Goal: Task Accomplishment & Management: Use online tool/utility

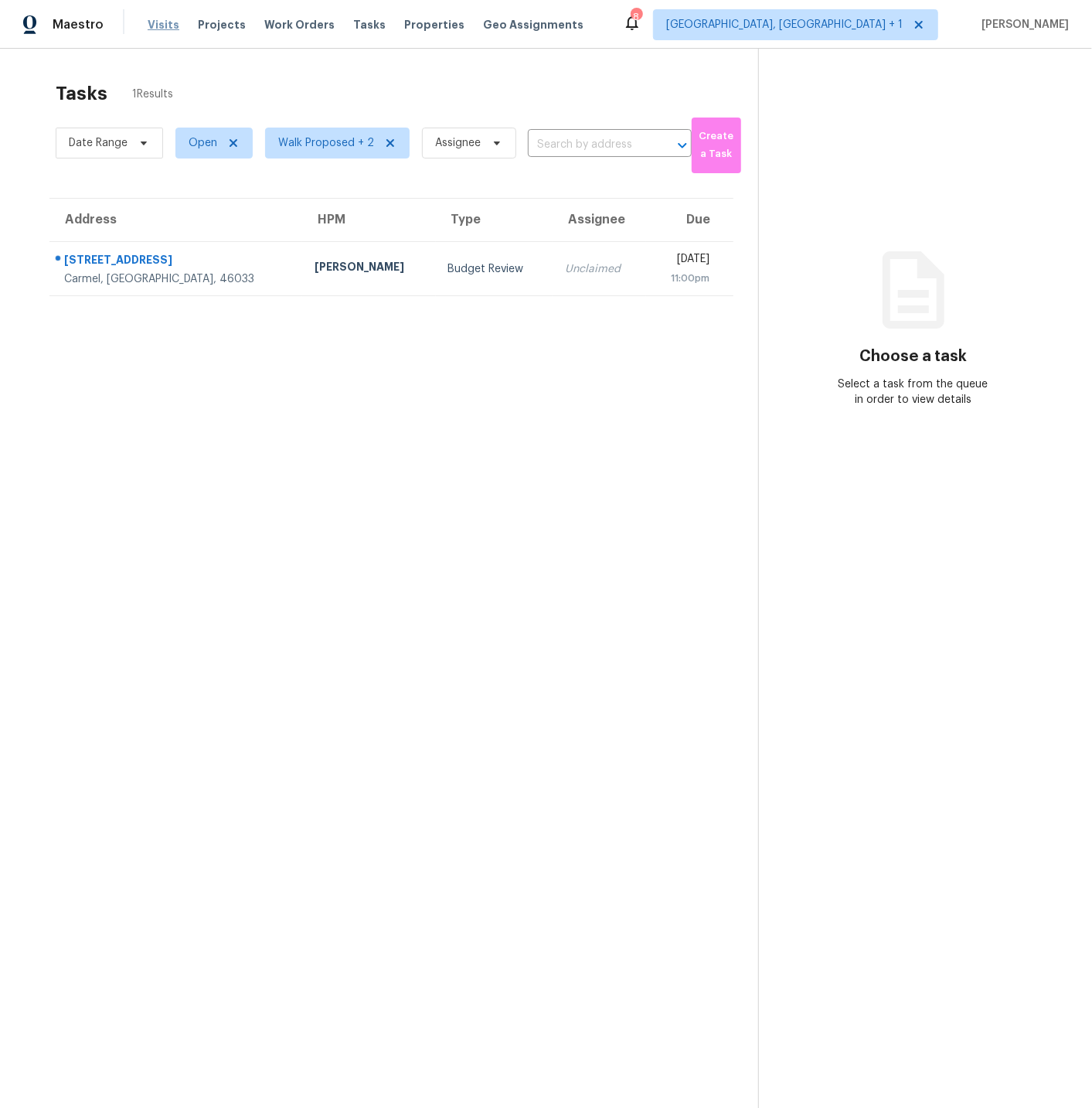
click at [161, 25] on span "Visits" at bounding box center [163, 25] width 31 height 15
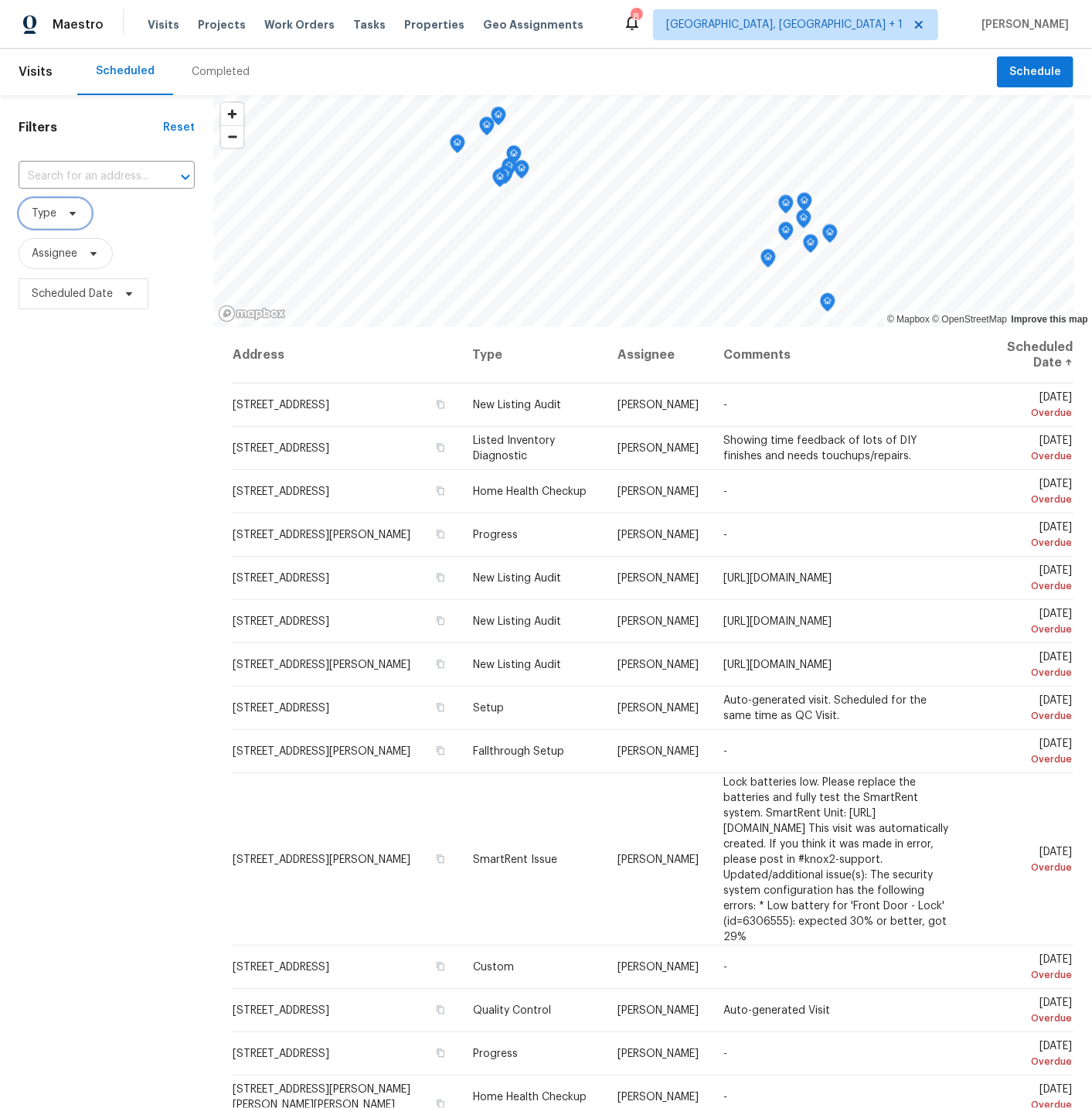
click at [46, 217] on span "Type" at bounding box center [43, 213] width 25 height 15
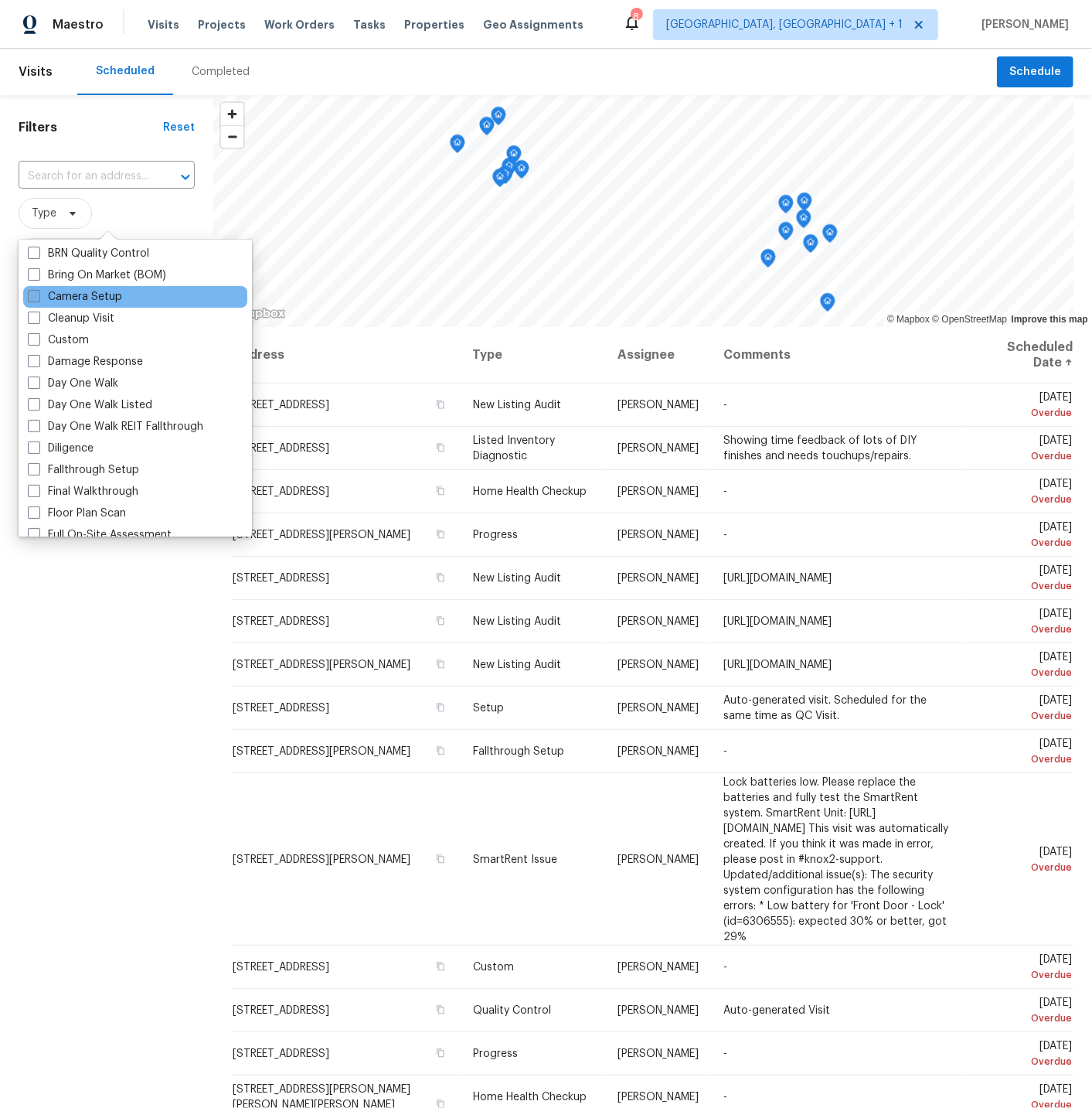
scroll to position [153, 0]
click at [31, 445] on span at bounding box center [34, 445] width 13 height 13
click at [31, 445] on input "Diligence" at bounding box center [33, 444] width 10 height 10
checkbox input "true"
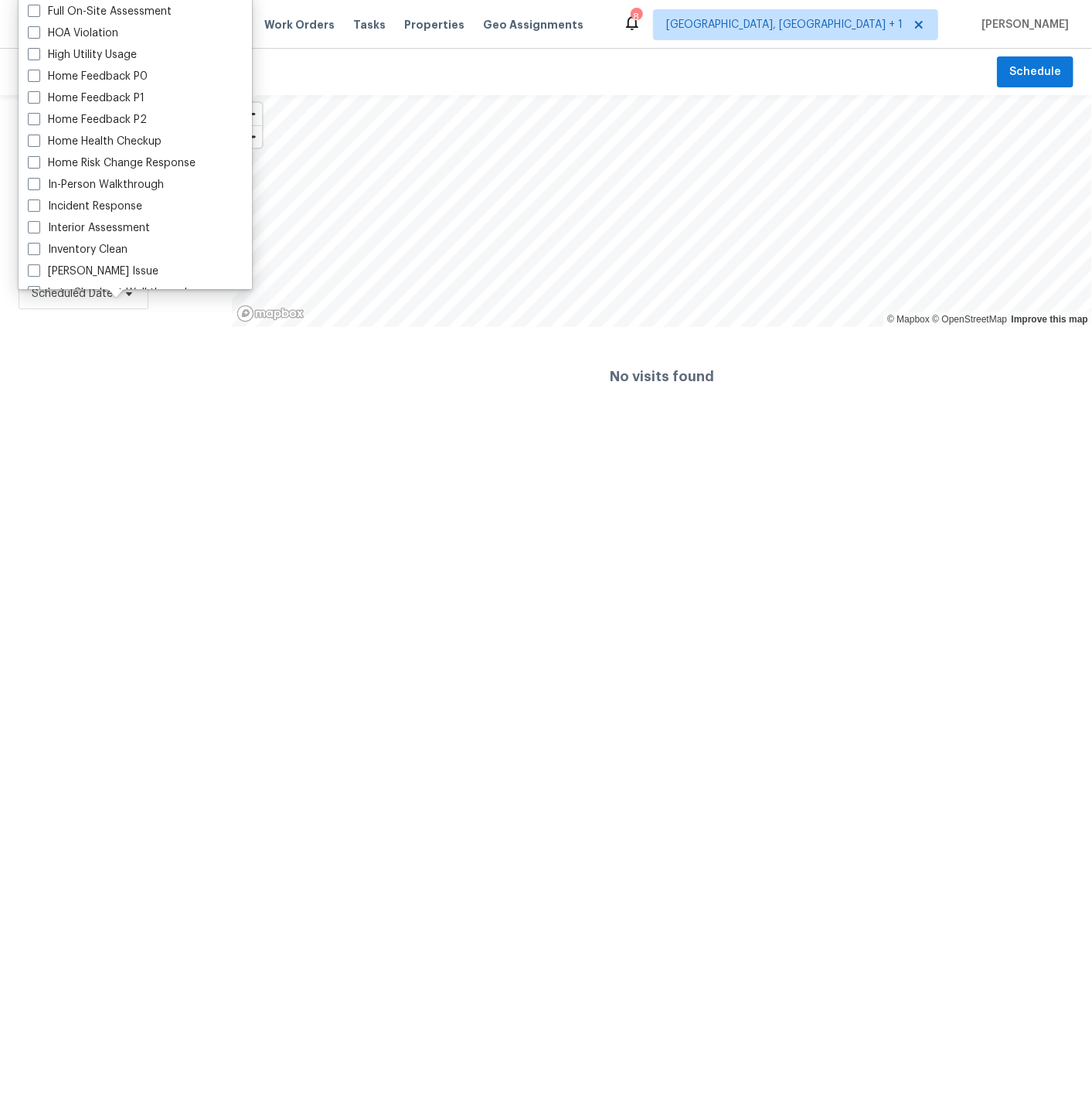
scroll to position [428, 0]
click at [34, 185] on span at bounding box center [34, 183] width 13 height 13
click at [34, 185] on input "In-Person Walkthrough" at bounding box center [33, 182] width 10 height 10
checkbox input "true"
